Goal: Check status

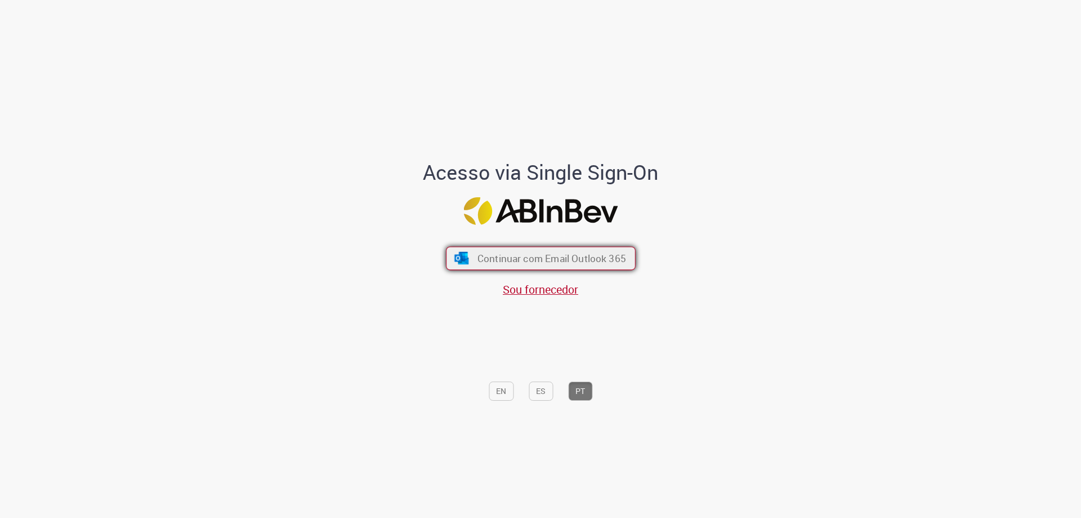
click at [500, 258] on span "Continuar com Email Outlook 365" at bounding box center [551, 258] width 149 height 13
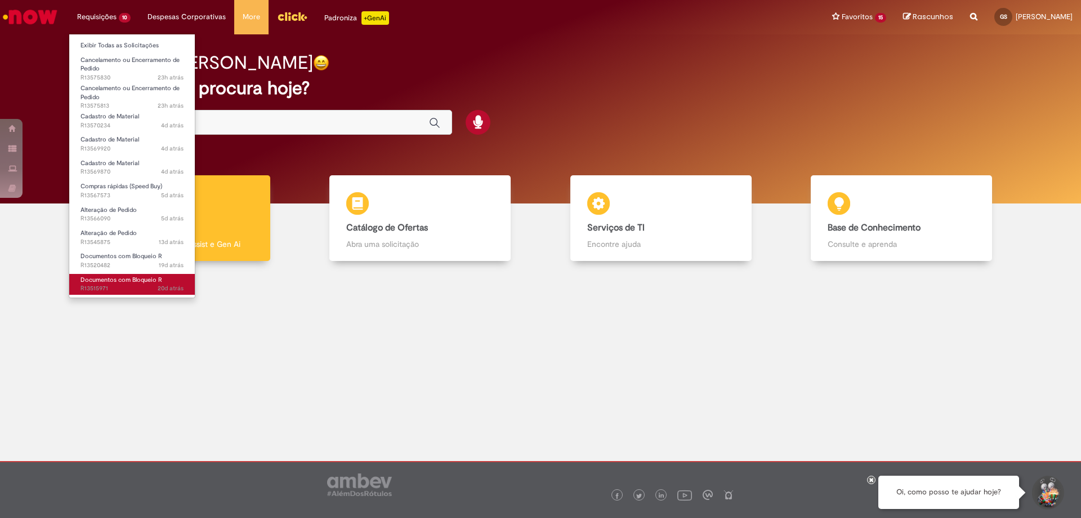
click at [136, 291] on span "20d atrás 20 dias atrás R13515971" at bounding box center [132, 288] width 103 height 9
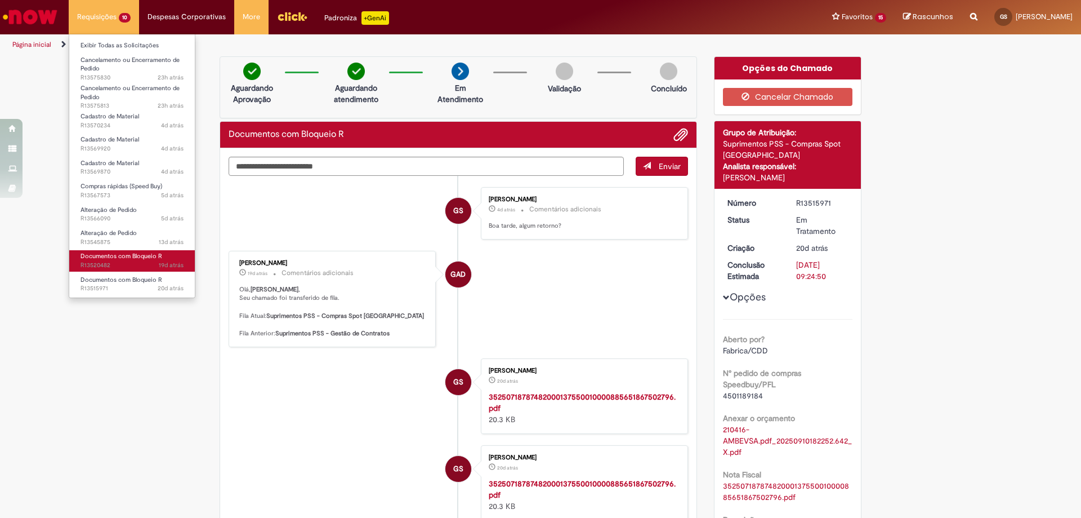
click at [128, 262] on span "19d atrás 19 dias atrás R13520482" at bounding box center [132, 265] width 103 height 9
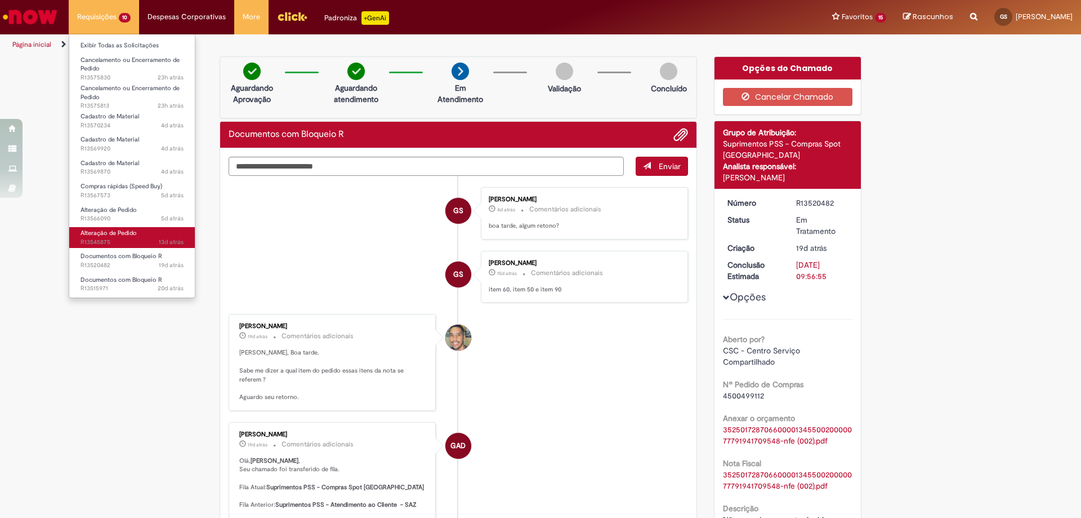
click at [139, 234] on link "Alteração de Pedido 13d atrás 13 dias atrás R13545875" at bounding box center [132, 237] width 126 height 21
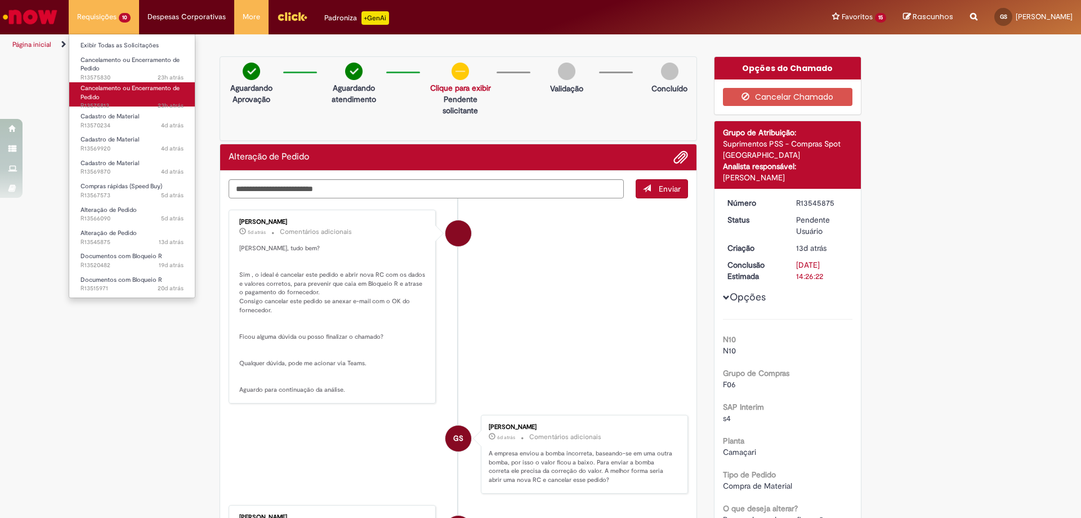
click at [101, 95] on link "Cancelamento ou Encerramento de Pedido 23h atrás 23 horas atrás R13575813" at bounding box center [132, 94] width 126 height 24
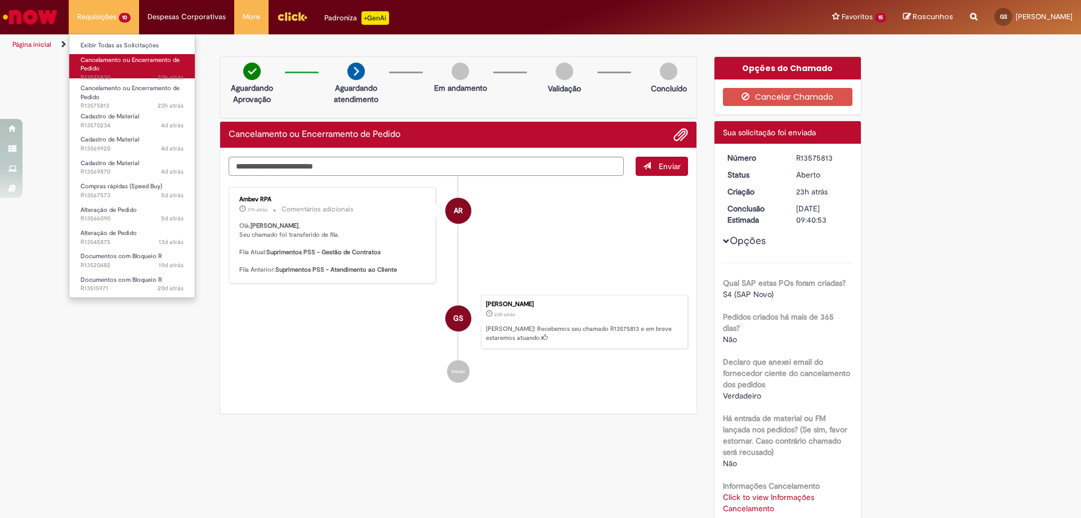
click at [119, 62] on span "Cancelamento ou Encerramento de Pedido" at bounding box center [130, 64] width 99 height 17
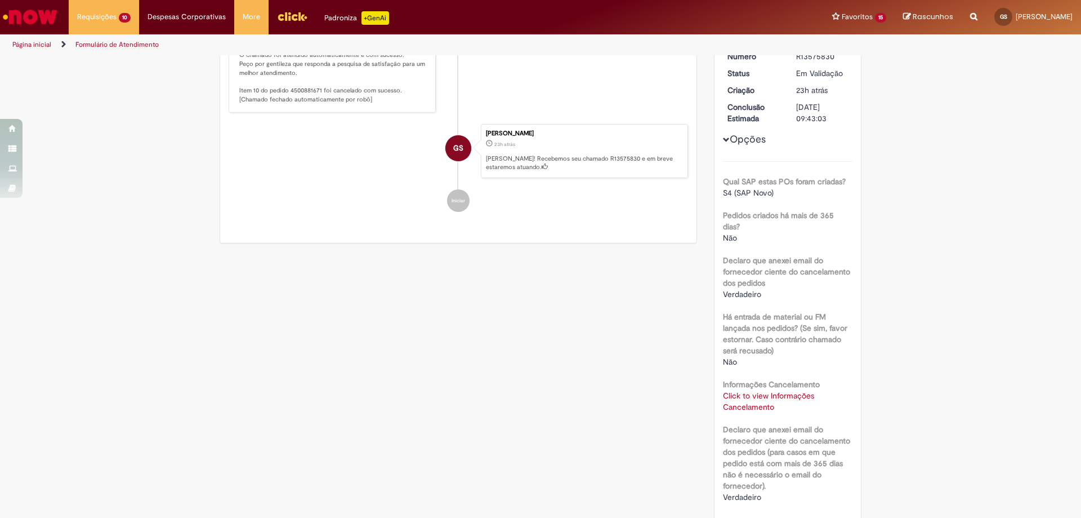
scroll to position [270, 0]
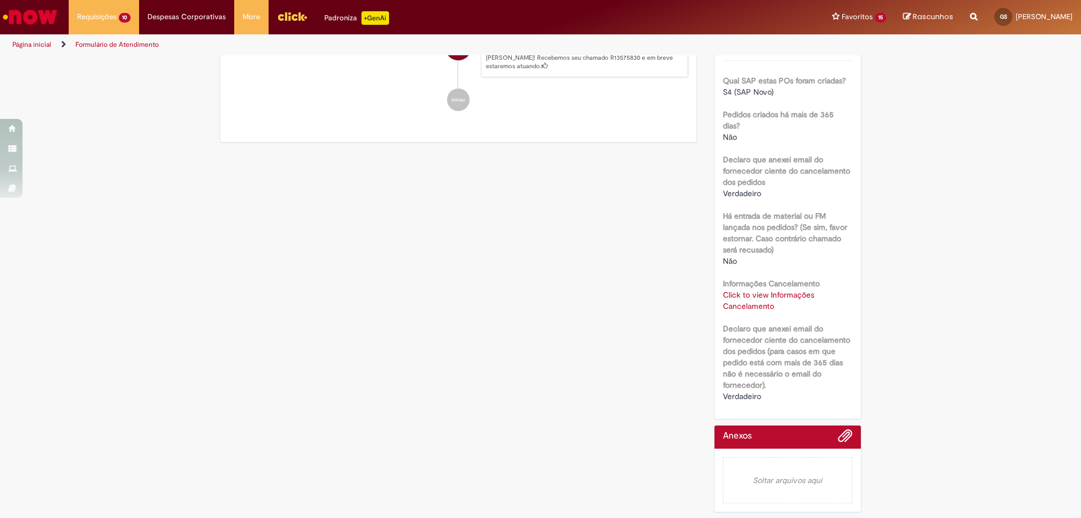
click at [759, 297] on link "Click to view Informações Cancelamento" at bounding box center [768, 300] width 91 height 21
click at [782, 255] on td "4500881671" at bounding box center [793, 256] width 74 height 21
copy td "4500881671"
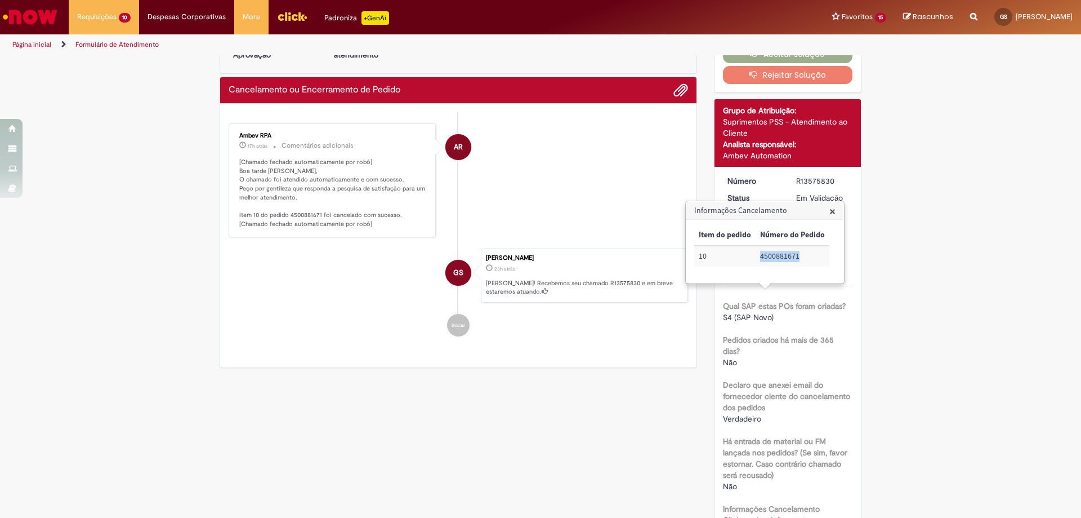
scroll to position [0, 0]
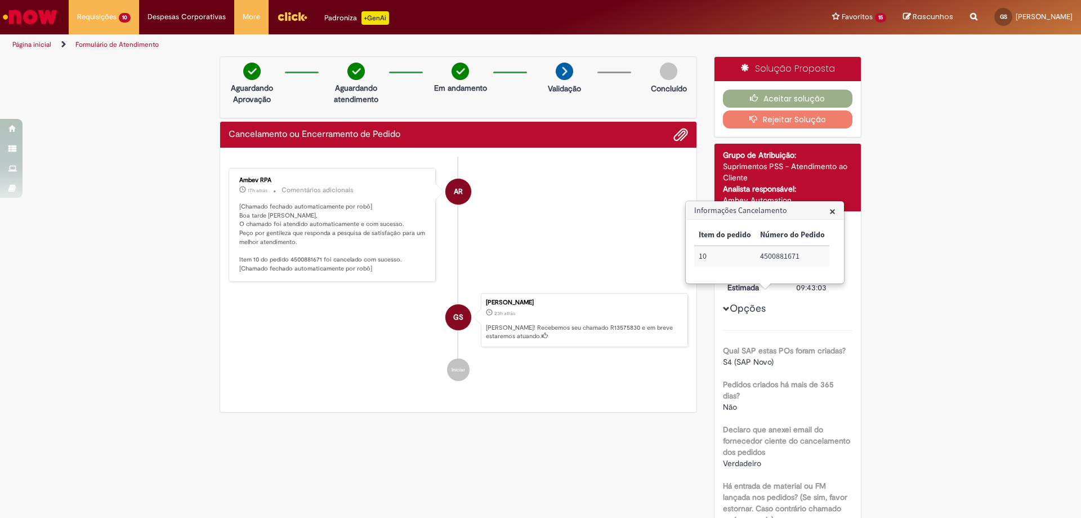
click at [966, 103] on div "Verificar Código de Barras Aguardando Aprovação Aguardando atendimento Em andam…" at bounding box center [540, 421] width 1081 height 731
click at [779, 101] on button "Aceitar solução" at bounding box center [788, 99] width 130 height 18
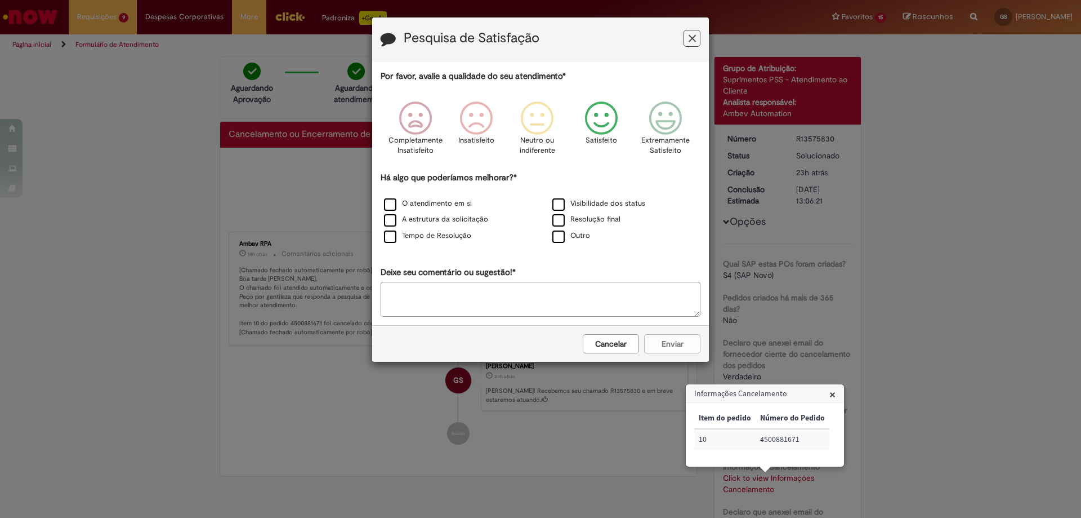
click at [597, 124] on icon "Feedback" at bounding box center [602, 118] width 42 height 34
click at [580, 204] on label "Visibilidade dos status" at bounding box center [599, 203] width 93 height 11
click at [685, 340] on button "Enviar" at bounding box center [672, 343] width 56 height 19
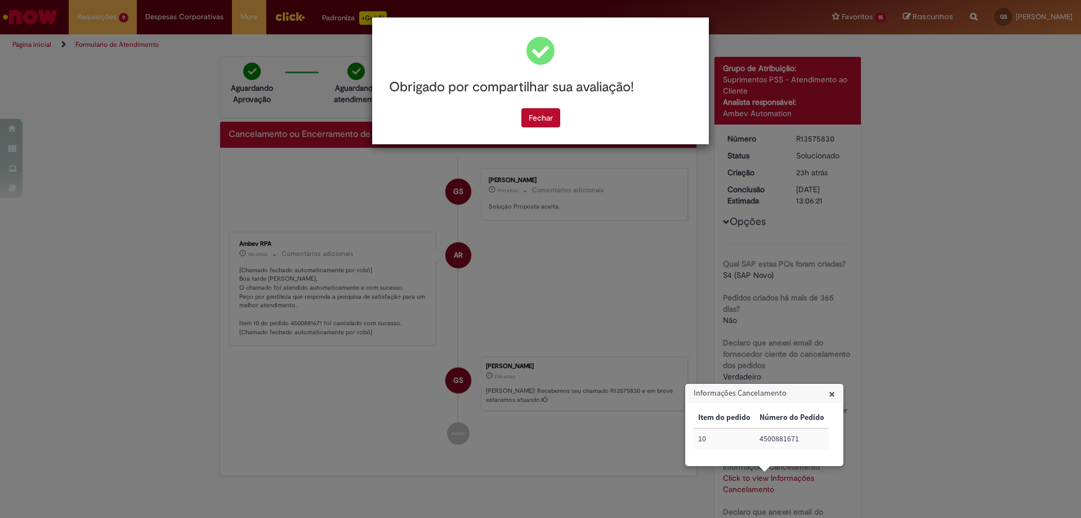
click at [782, 442] on td "4500881671" at bounding box center [792, 438] width 74 height 21
copy td "4500881671"
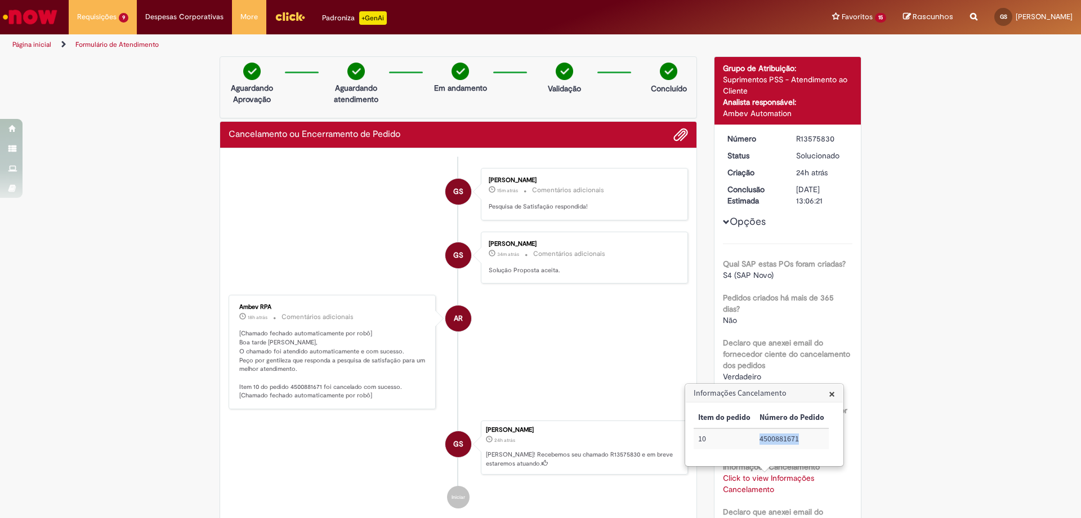
click at [108, 135] on div "Verificar Código de Barras Aguardando Aprovação Aguardando atendimento Em andam…" at bounding box center [540, 378] width 1081 height 644
